Goal: Information Seeking & Learning: Learn about a topic

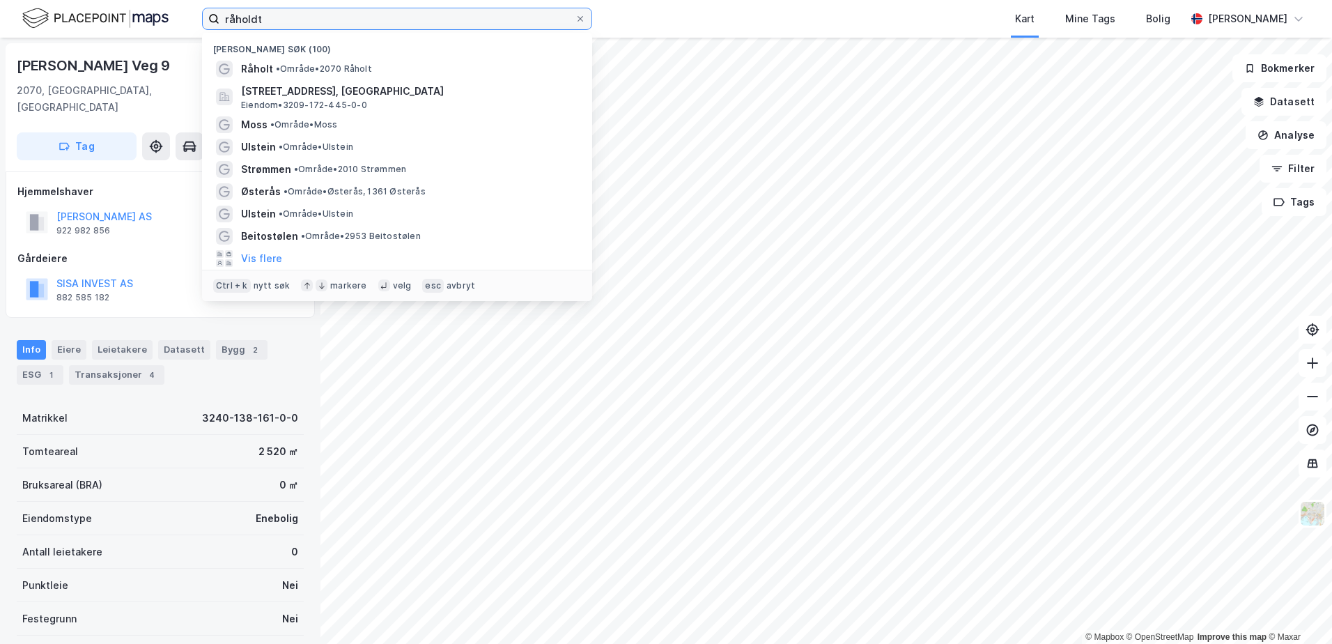
drag, startPoint x: 290, startPoint y: 19, endPoint x: 217, endPoint y: 16, distance: 73.2
click at [217, 16] on label "råholdt" at bounding box center [397, 19] width 390 height 22
paste input "Hamnegata 11"
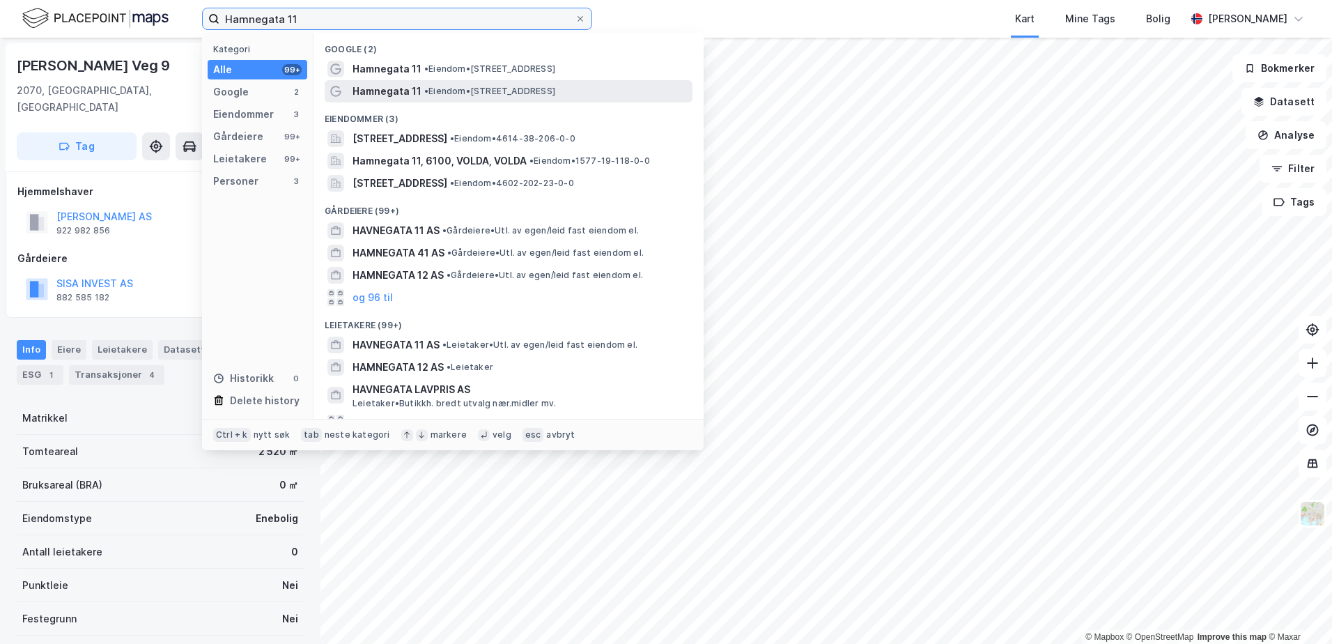
type input "Hamnegata 11"
click at [428, 91] on span "•" at bounding box center [426, 91] width 4 height 10
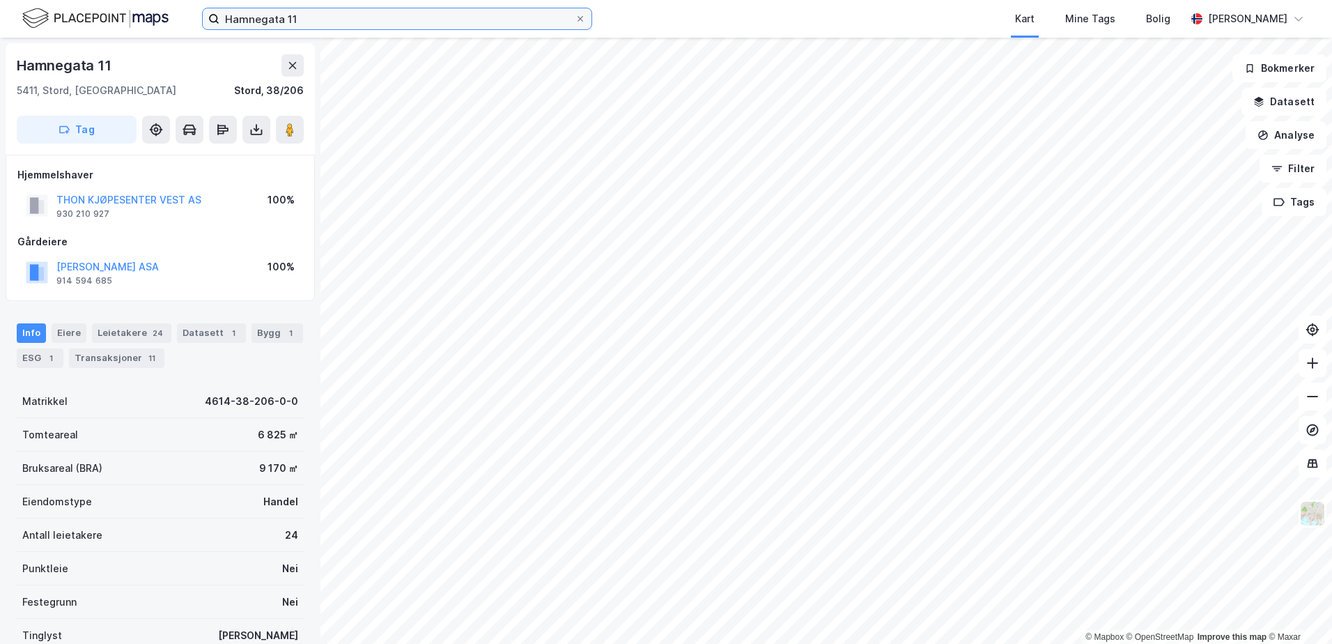
click at [397, 18] on input "Hamnegata 11" at bounding box center [396, 18] width 355 height 21
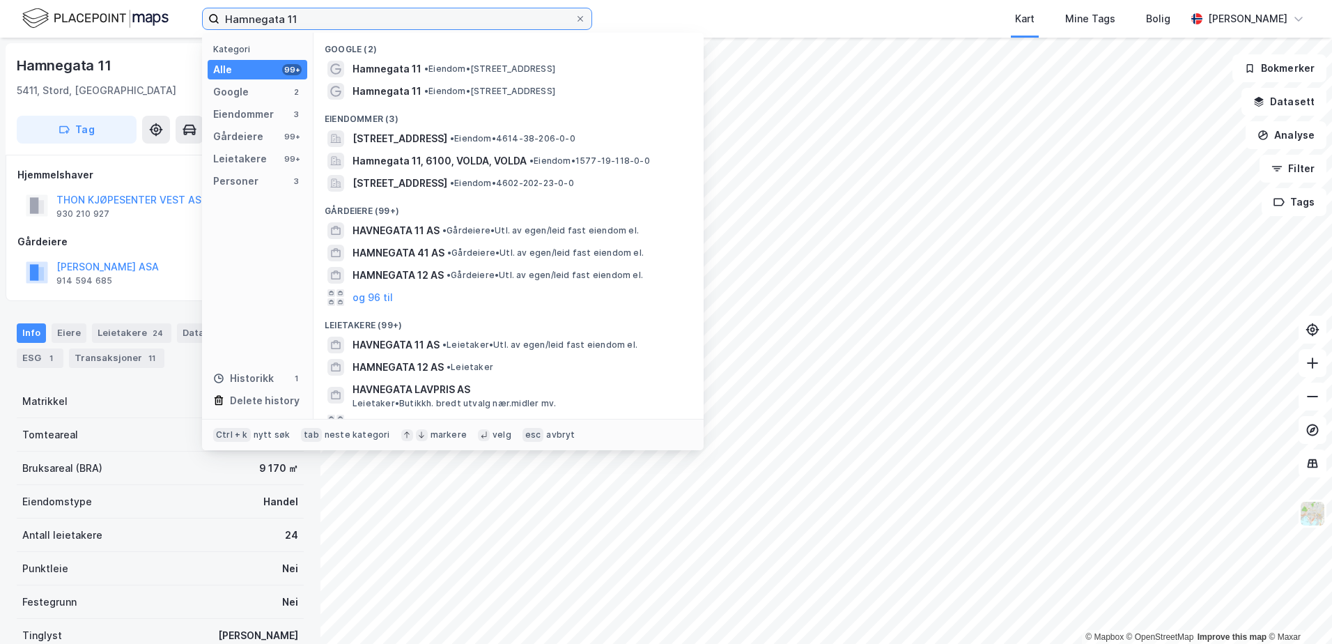
click at [397, 18] on input "Hamnegata 11" at bounding box center [396, 18] width 355 height 21
click at [581, 16] on icon at bounding box center [580, 19] width 8 height 8
click at [575, 16] on input "Hamnegata 11" at bounding box center [396, 18] width 355 height 21
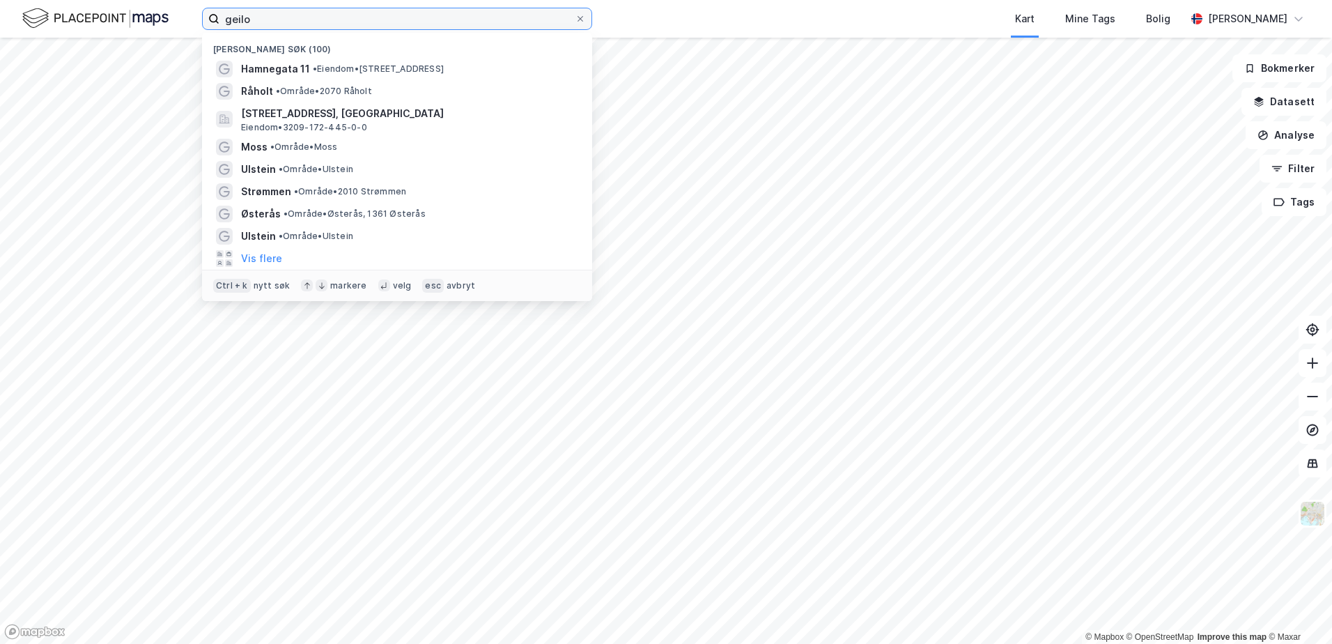
type input "geilo"
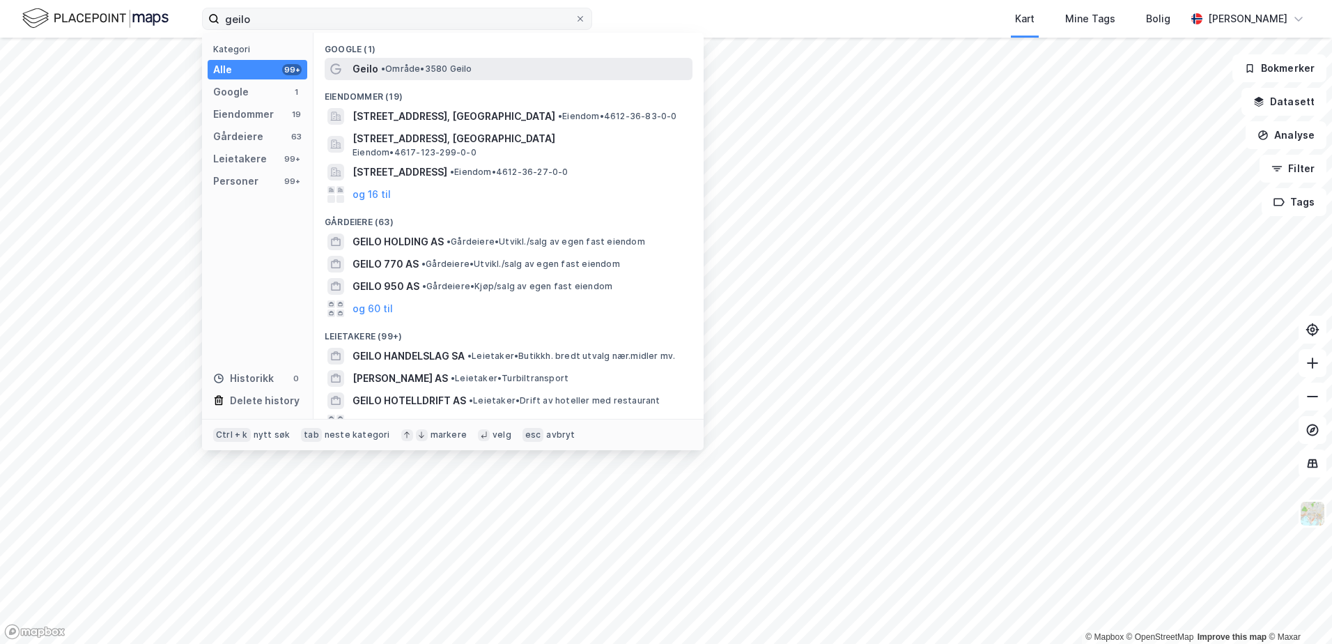
click at [407, 71] on span "• Område • 3580 Geilo" at bounding box center [426, 68] width 91 height 11
